Goal: Task Accomplishment & Management: Manage account settings

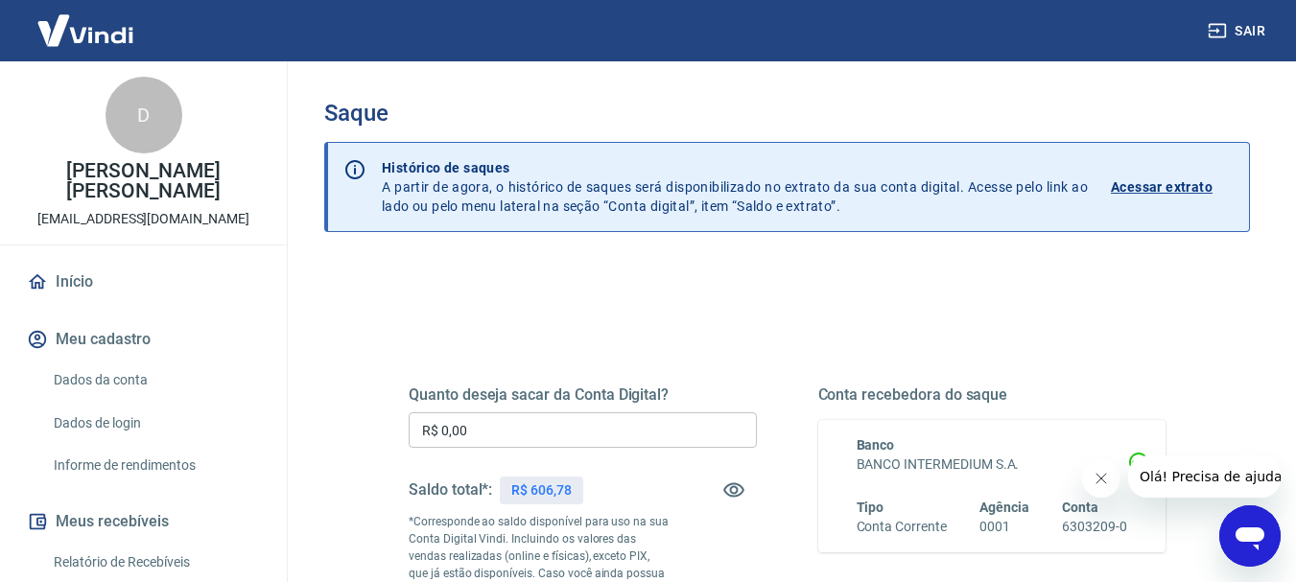
click at [518, 439] on input "R$ 0,00" at bounding box center [583, 431] width 348 height 36
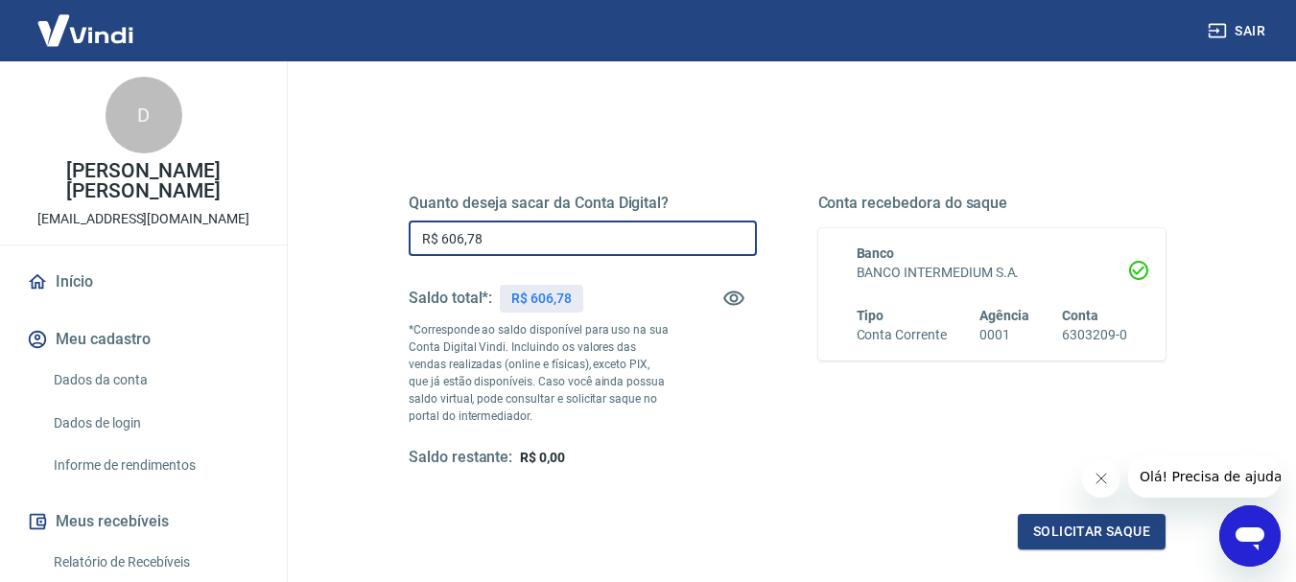
scroll to position [288, 0]
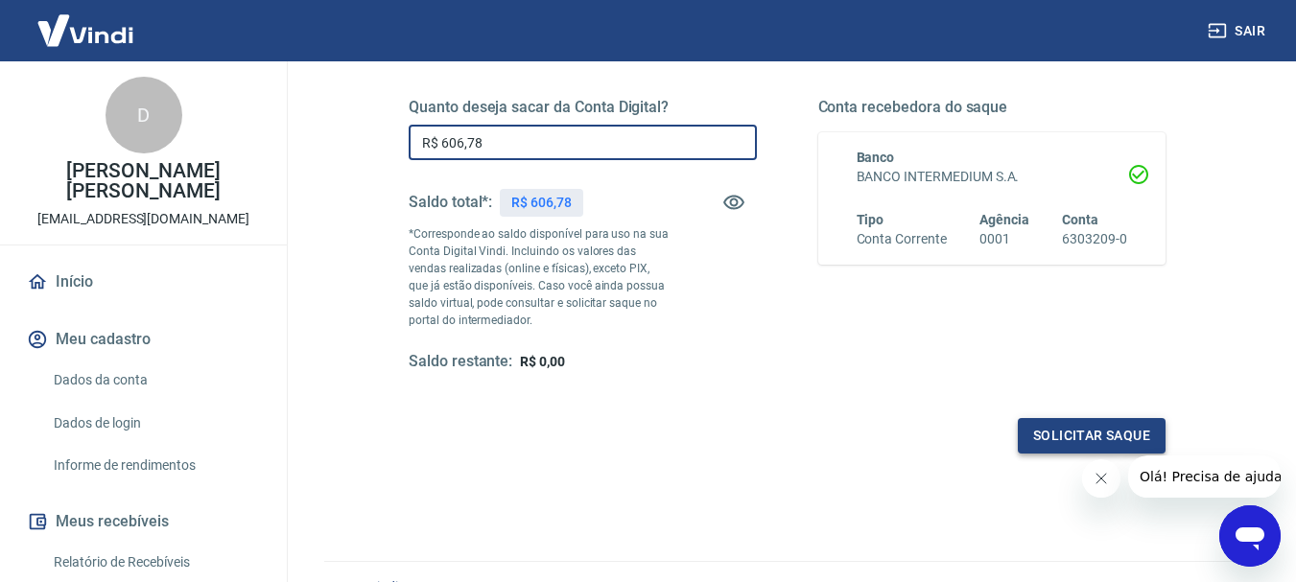
type input "R$ 606,78"
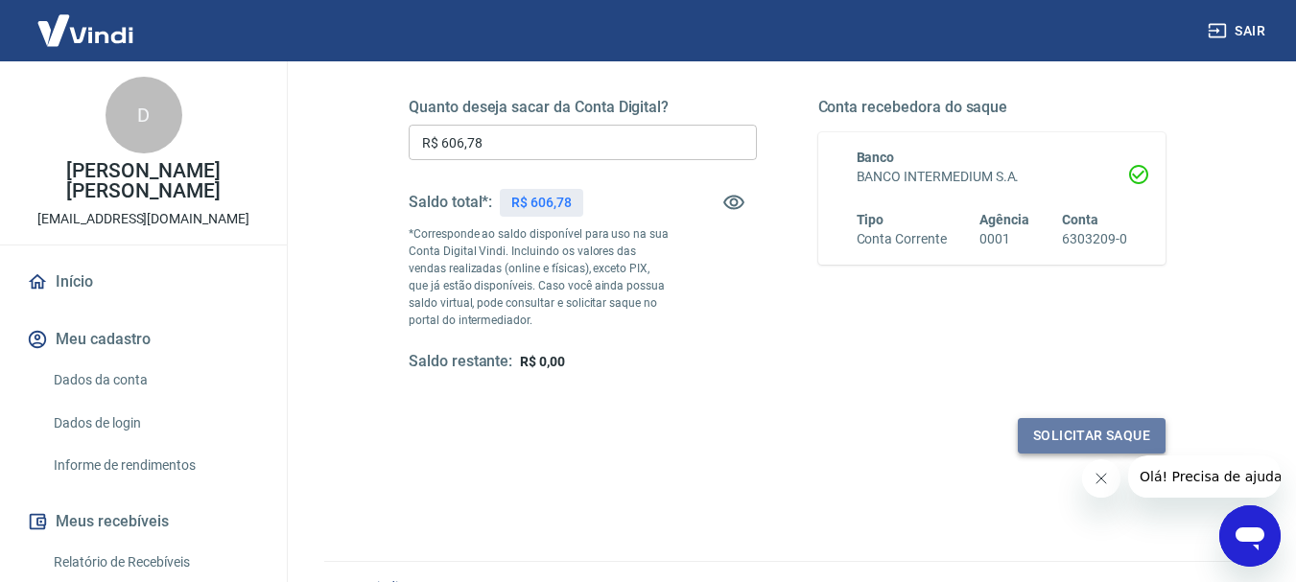
click at [1048, 444] on button "Solicitar saque" at bounding box center [1092, 436] width 148 height 36
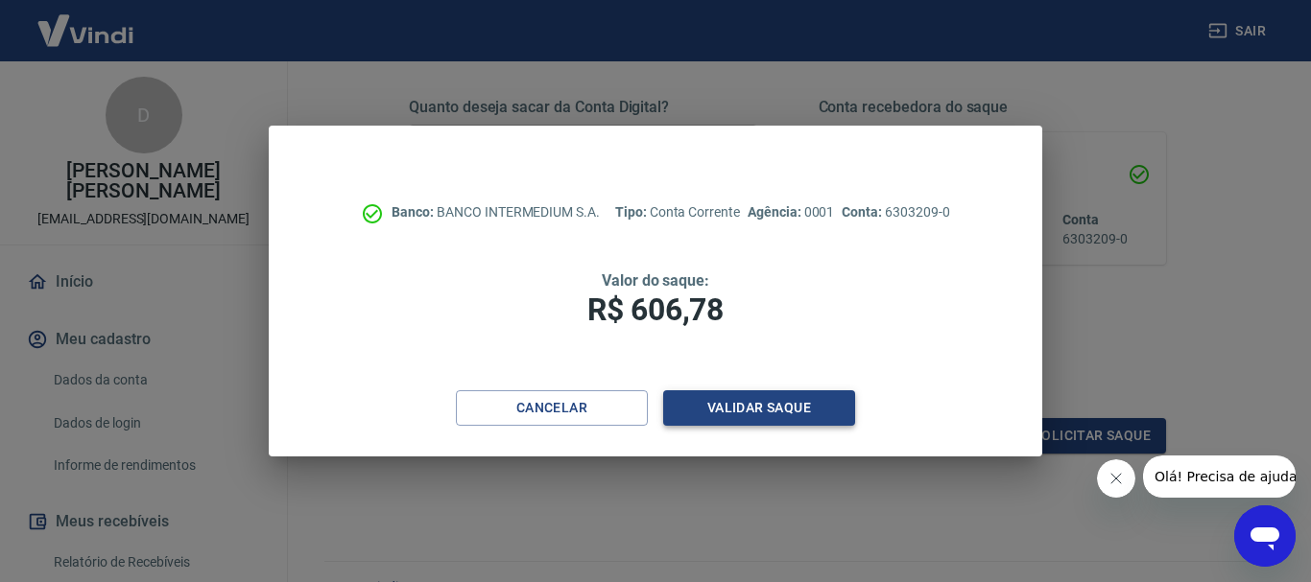
click at [816, 402] on button "Validar saque" at bounding box center [759, 409] width 192 height 36
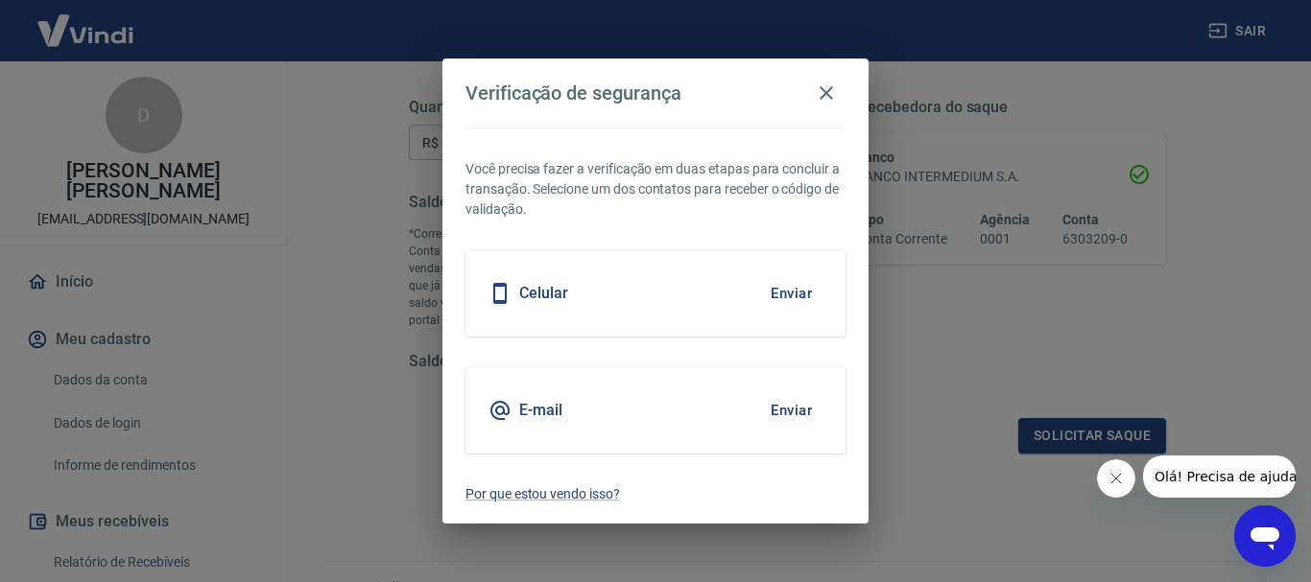
click at [791, 281] on button "Enviar" at bounding box center [791, 293] width 62 height 40
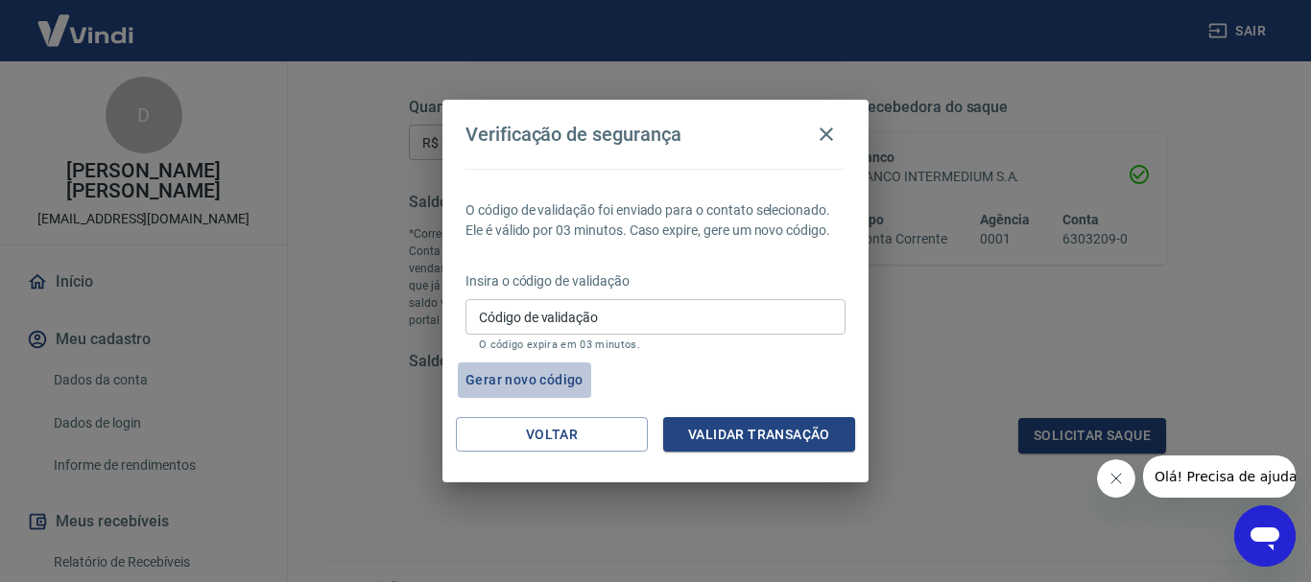
click at [557, 373] on button "Gerar novo código" at bounding box center [524, 381] width 133 height 36
click at [823, 142] on icon "button" at bounding box center [826, 134] width 23 height 23
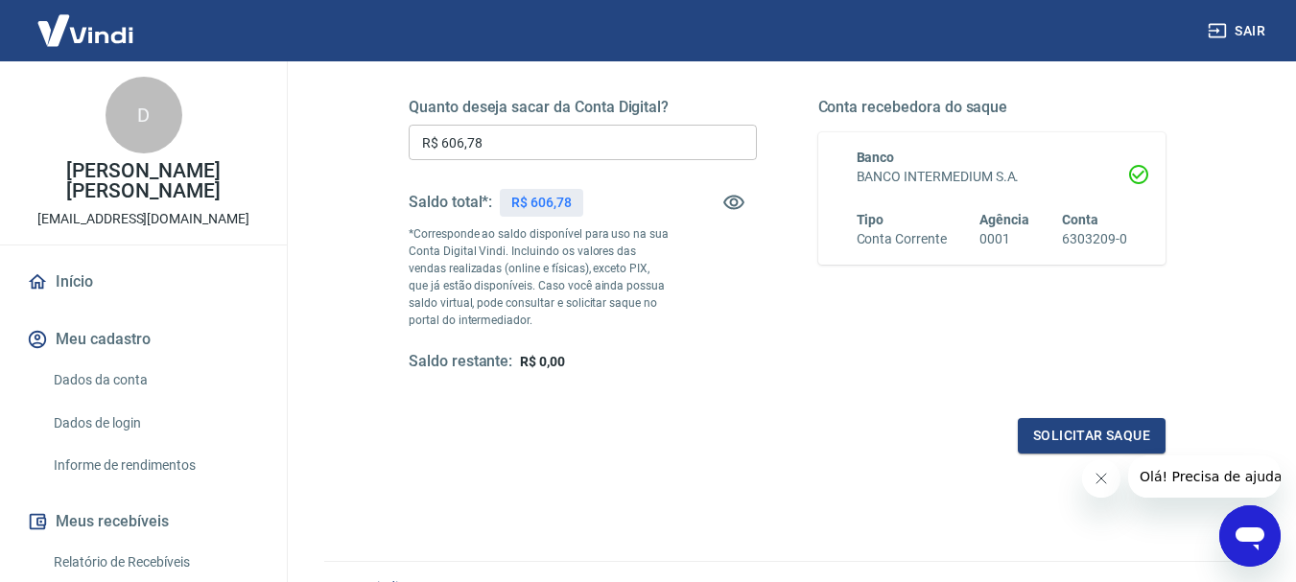
scroll to position [192, 0]
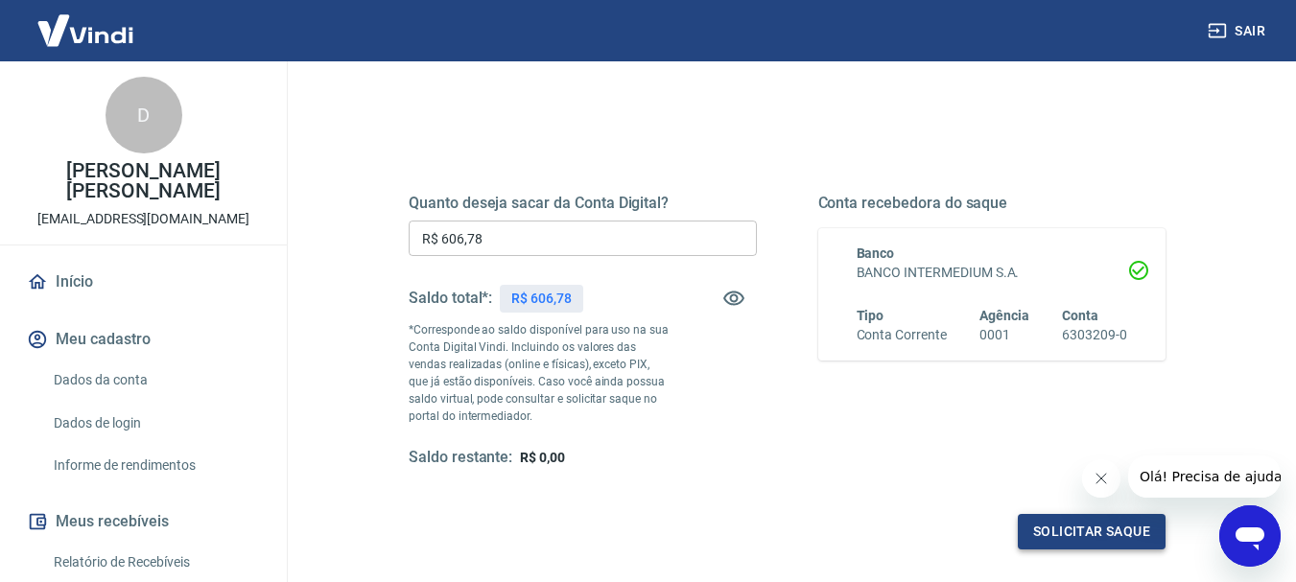
click at [1047, 540] on button "Solicitar saque" at bounding box center [1092, 532] width 148 height 36
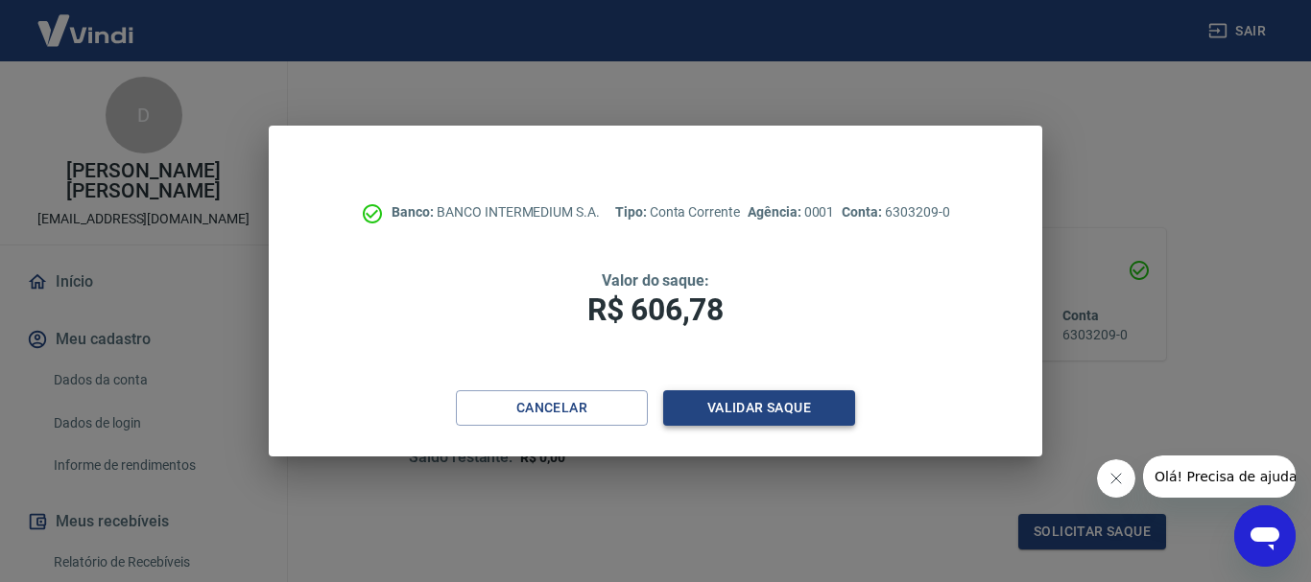
click at [714, 401] on button "Validar saque" at bounding box center [759, 409] width 192 height 36
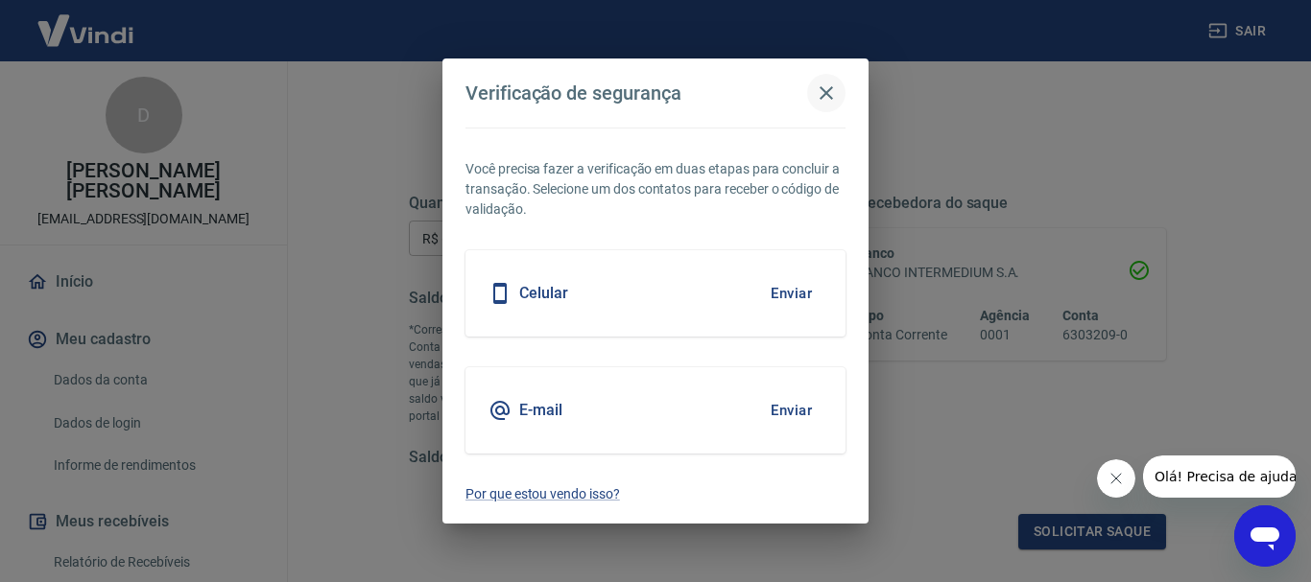
click at [835, 96] on icon "button" at bounding box center [826, 93] width 23 height 23
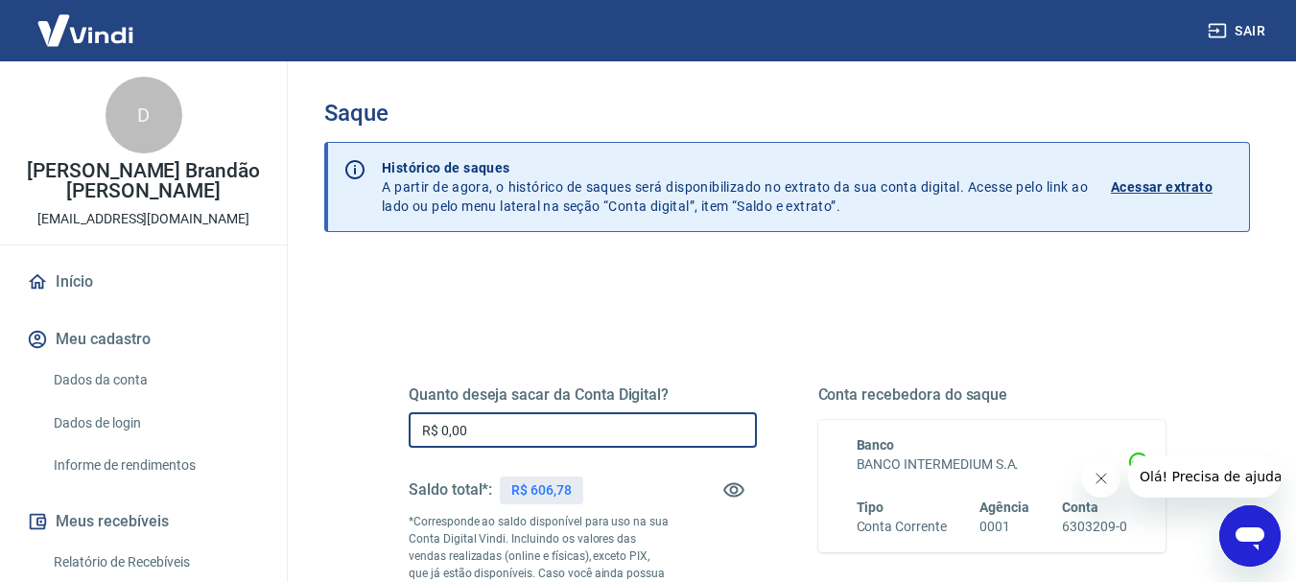
click at [674, 435] on input "R$ 0,00" at bounding box center [583, 431] width 348 height 36
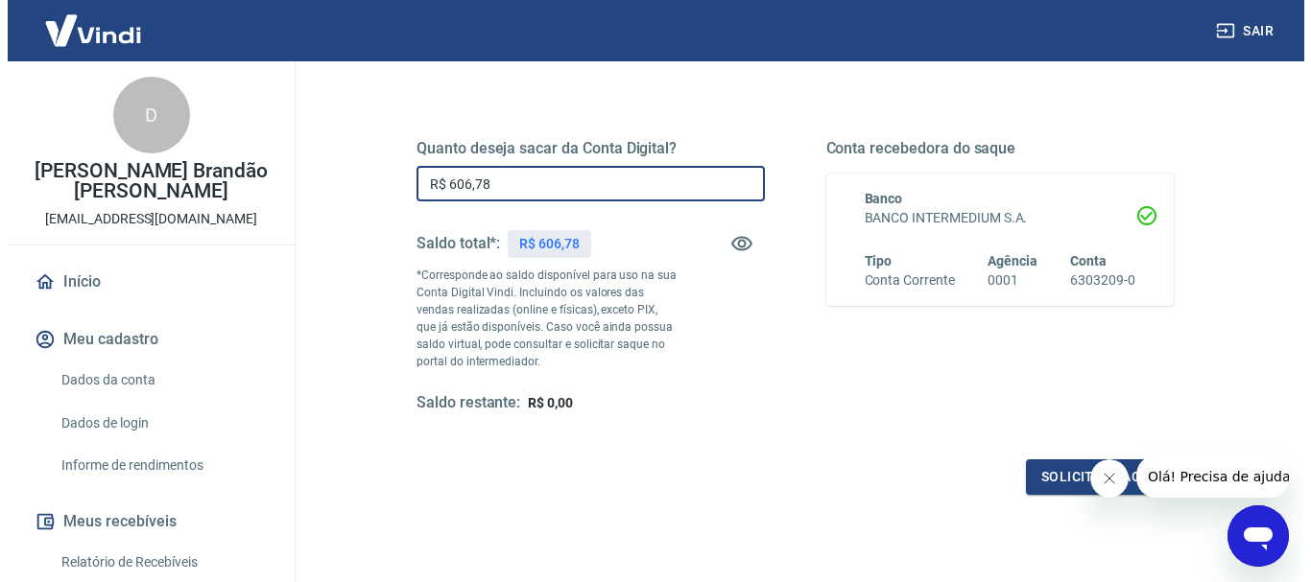
scroll to position [288, 0]
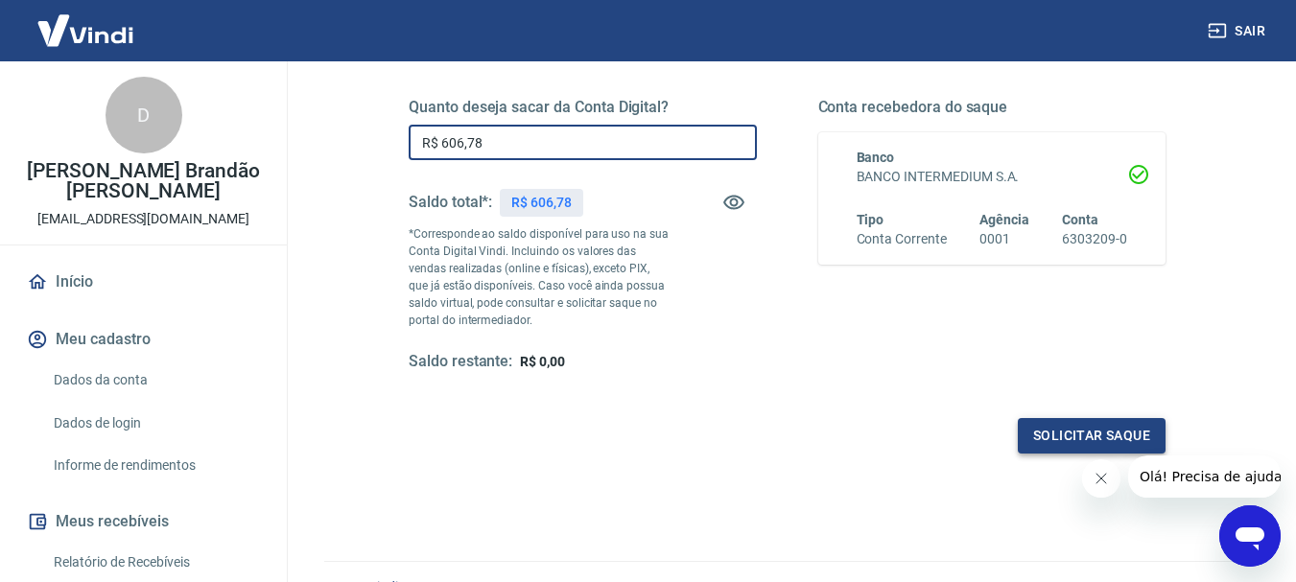
type input "R$ 606,78"
click at [1032, 434] on button "Solicitar saque" at bounding box center [1092, 436] width 148 height 36
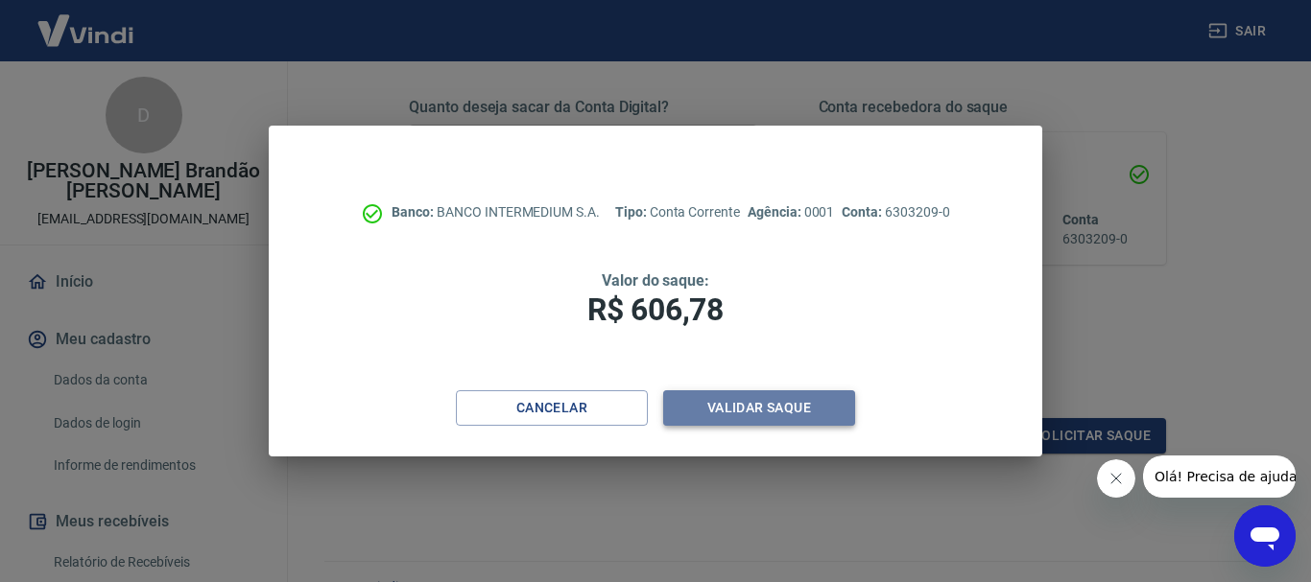
click at [710, 415] on button "Validar saque" at bounding box center [759, 409] width 192 height 36
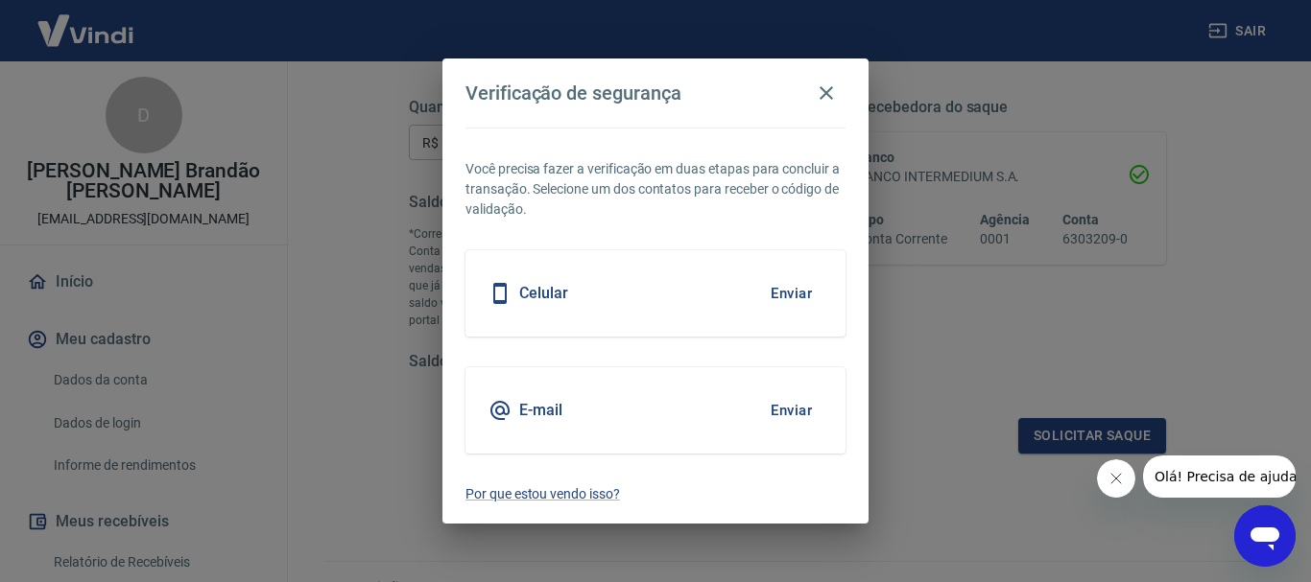
click at [795, 409] on button "Enviar" at bounding box center [791, 411] width 62 height 40
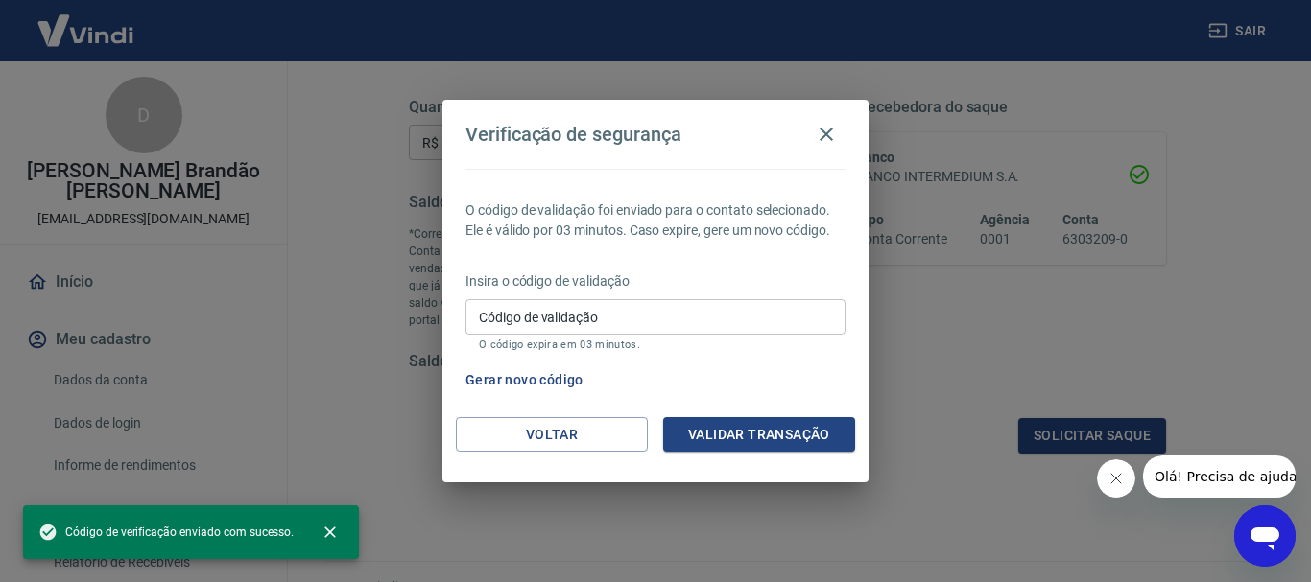
click at [638, 330] on input "Código de validação" at bounding box center [655, 317] width 380 height 36
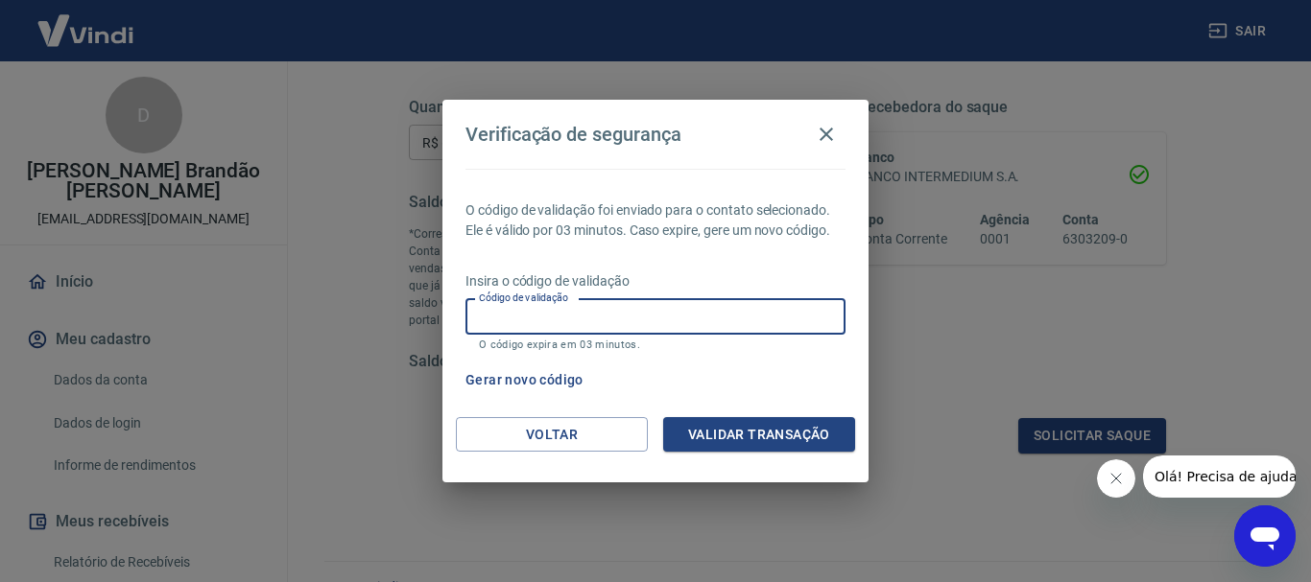
paste input "107733"
type input "107733"
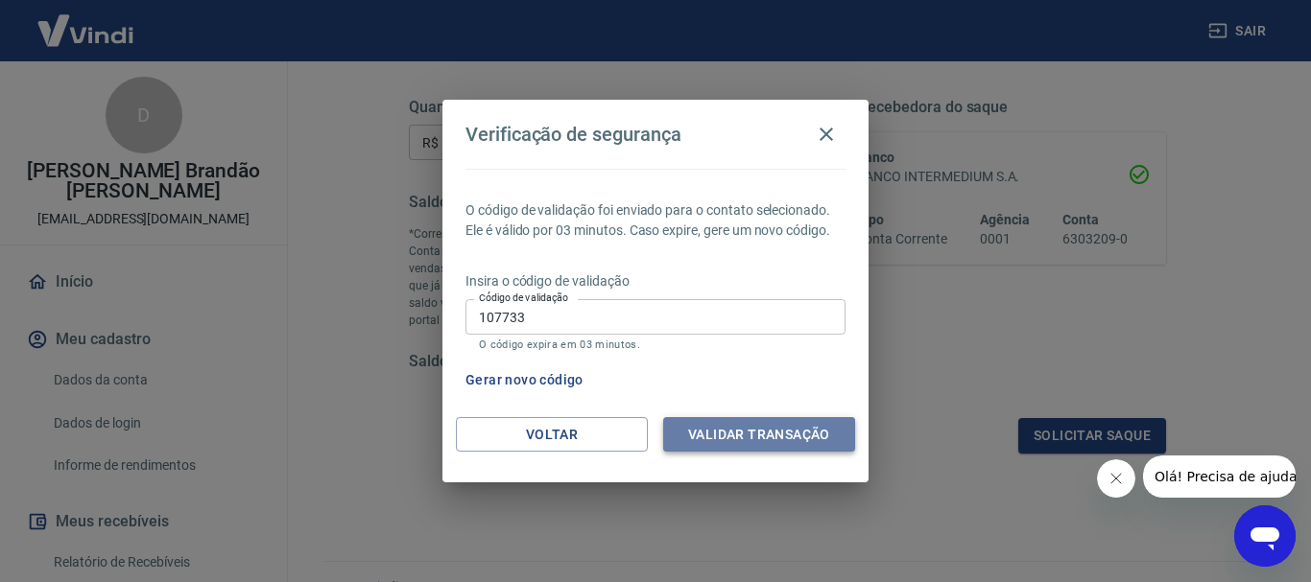
click at [784, 438] on button "Validar transação" at bounding box center [759, 435] width 192 height 36
